Goal: Use online tool/utility

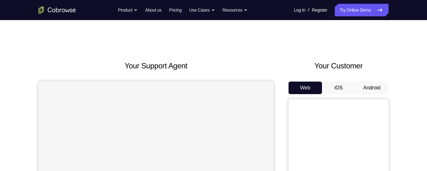
click at [355, 81] on button "Android" at bounding box center [371, 87] width 33 height 13
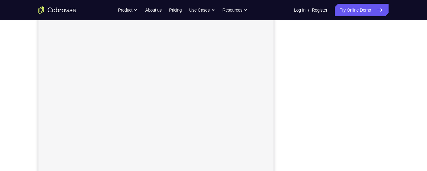
scroll to position [66, 0]
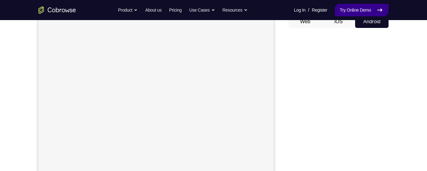
click at [363, 10] on link "Try Online Demo" at bounding box center [362, 10] width 54 height 13
click at [360, 11] on link "Try Online Demo" at bounding box center [362, 10] width 54 height 13
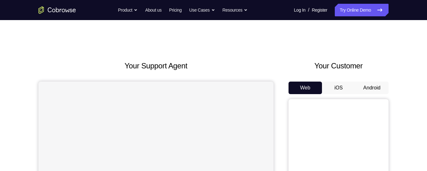
scroll to position [19, 0]
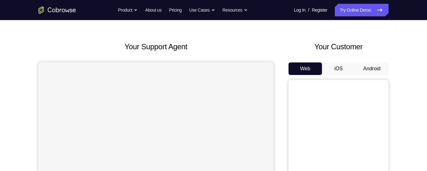
click at [368, 67] on button "Android" at bounding box center [371, 68] width 33 height 13
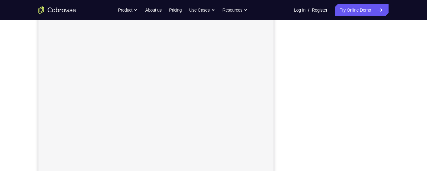
scroll to position [96, 0]
click at [423, 45] on div "Your Support Agent Your Customer Web iOS Android Next Steps We’d be happy to gi…" at bounding box center [213, 130] width 427 height 413
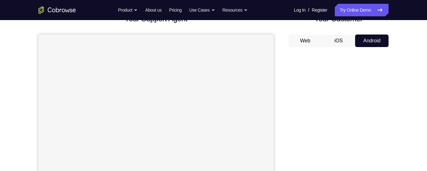
scroll to position [48, 0]
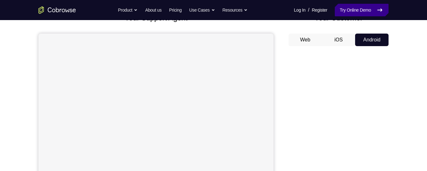
click at [370, 11] on link "Try Online Demo" at bounding box center [362, 10] width 54 height 13
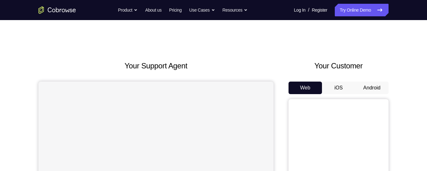
click at [373, 89] on button "Android" at bounding box center [371, 87] width 33 height 13
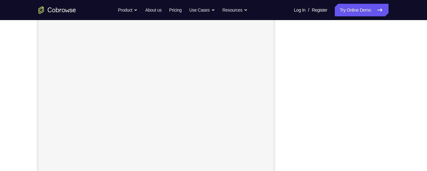
scroll to position [117, 0]
